Goal: Information Seeking & Learning: Learn about a topic

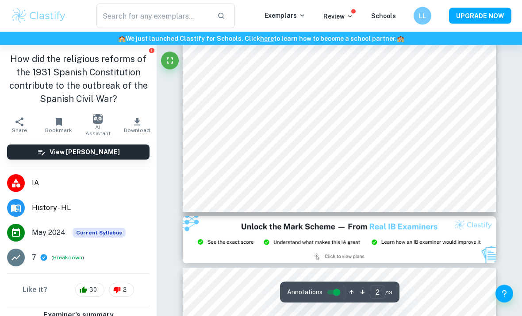
type input "3"
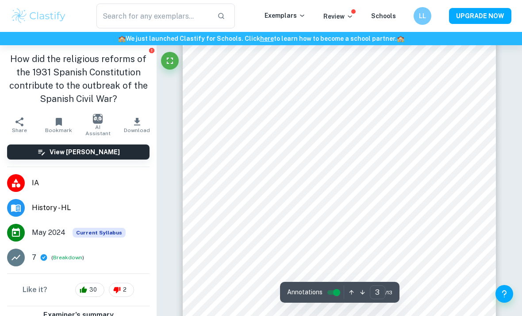
scroll to position [1131, 0]
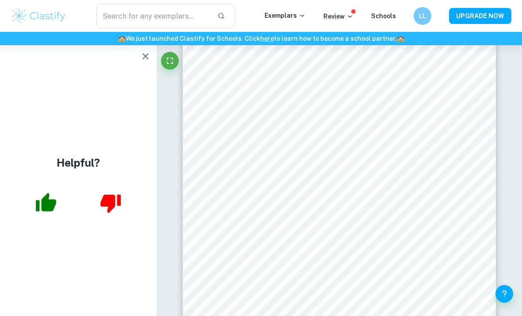
click at [91, 282] on div "Helpful?" at bounding box center [78, 180] width 157 height 270
click at [145, 62] on button "button" at bounding box center [146, 56] width 18 height 18
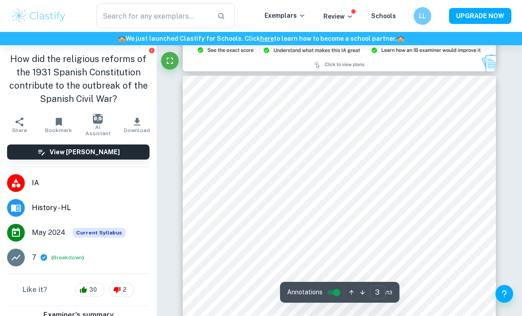
scroll to position [969, 0]
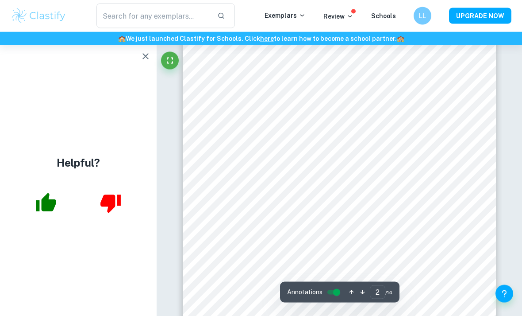
scroll to position [612, 0]
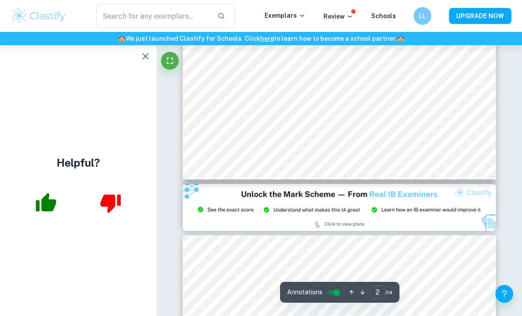
type input "3"
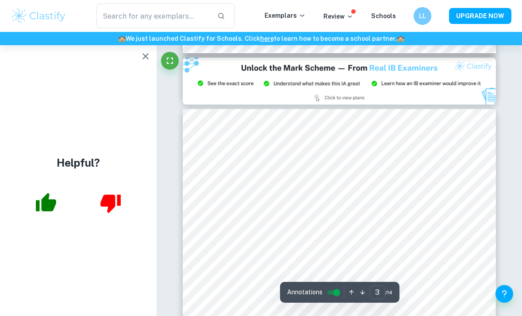
scroll to position [936, 0]
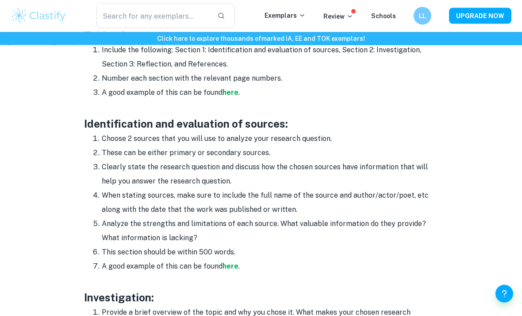
scroll to position [642, 0]
click at [228, 265] on strong "here" at bounding box center [231, 266] width 16 height 8
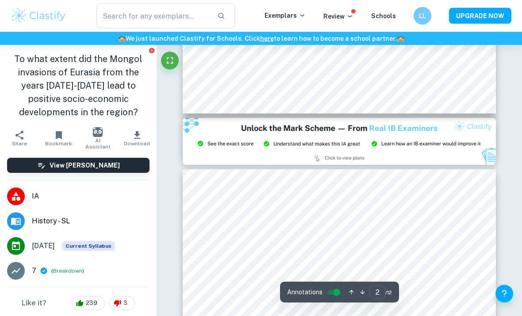
type input "3"
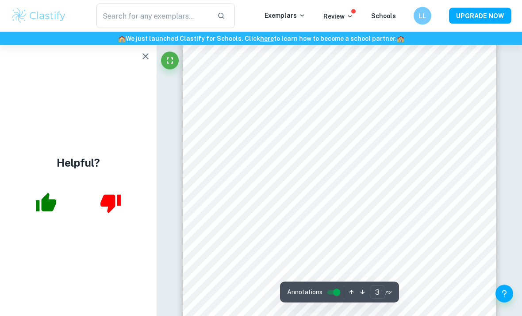
scroll to position [1056, 0]
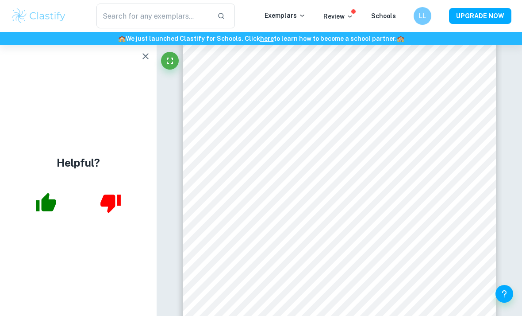
click at [146, 56] on icon "button" at bounding box center [146, 56] width 6 height 6
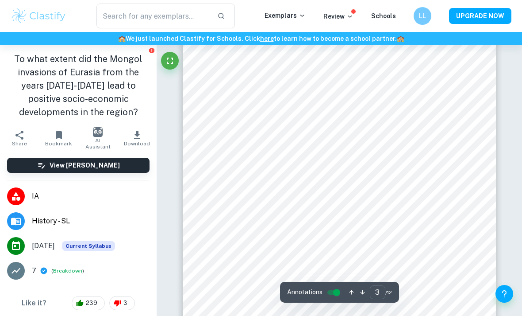
scroll to position [1027, 0]
